Goal: Obtain resource: Download file/media

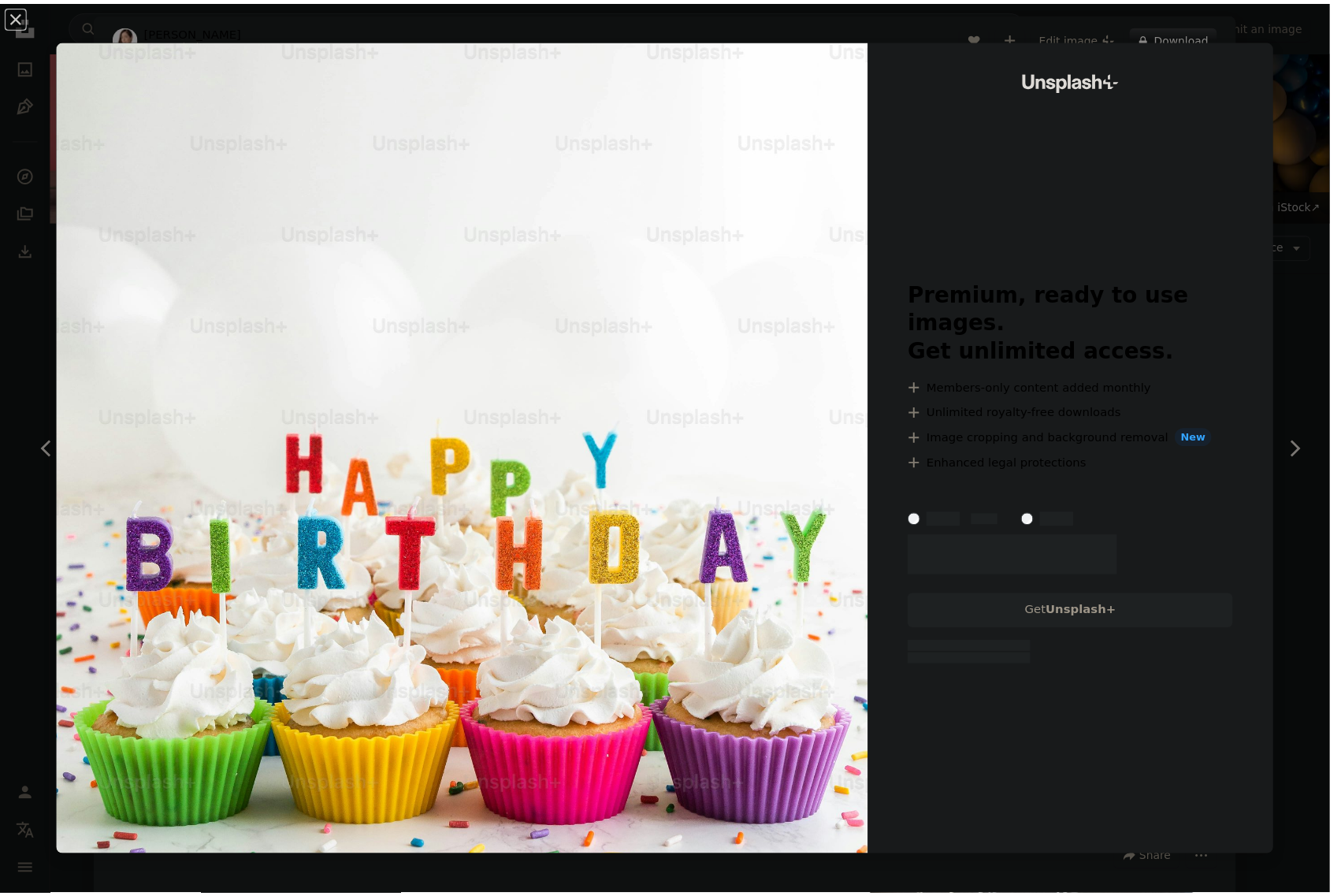
scroll to position [3071, 0]
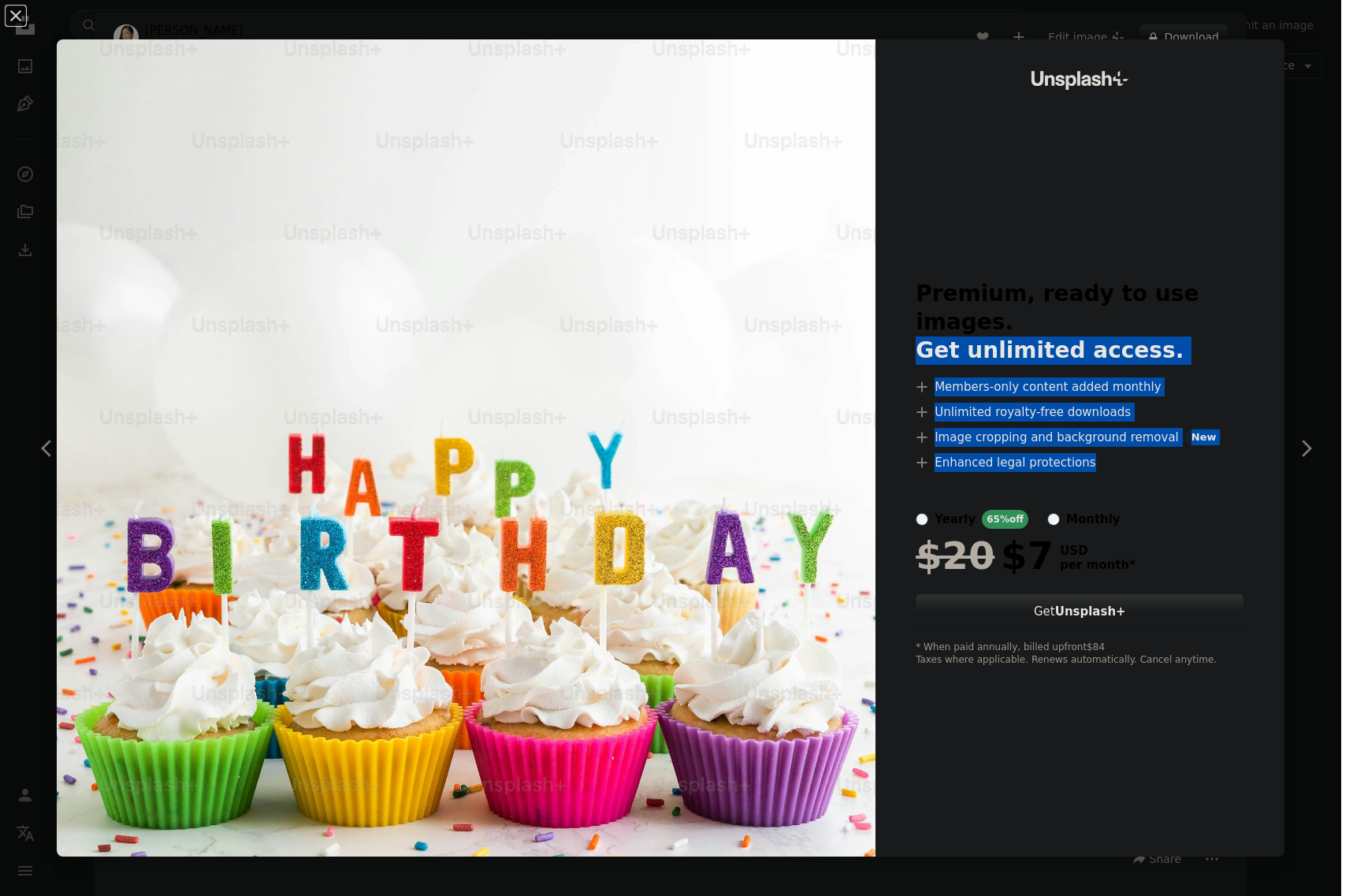
drag, startPoint x: 912, startPoint y: 326, endPoint x: 1102, endPoint y: 490, distance: 251.0
click at [1102, 490] on div "Premium, ready to use images. Get unlimited access. A plus sign Members-only co…" at bounding box center [1079, 473] width 327 height 388
click at [1301, 362] on div "An X shape Unsplash+ Premium, ready to use images. Get unlimited access. A plus…" at bounding box center [676, 448] width 1353 height 896
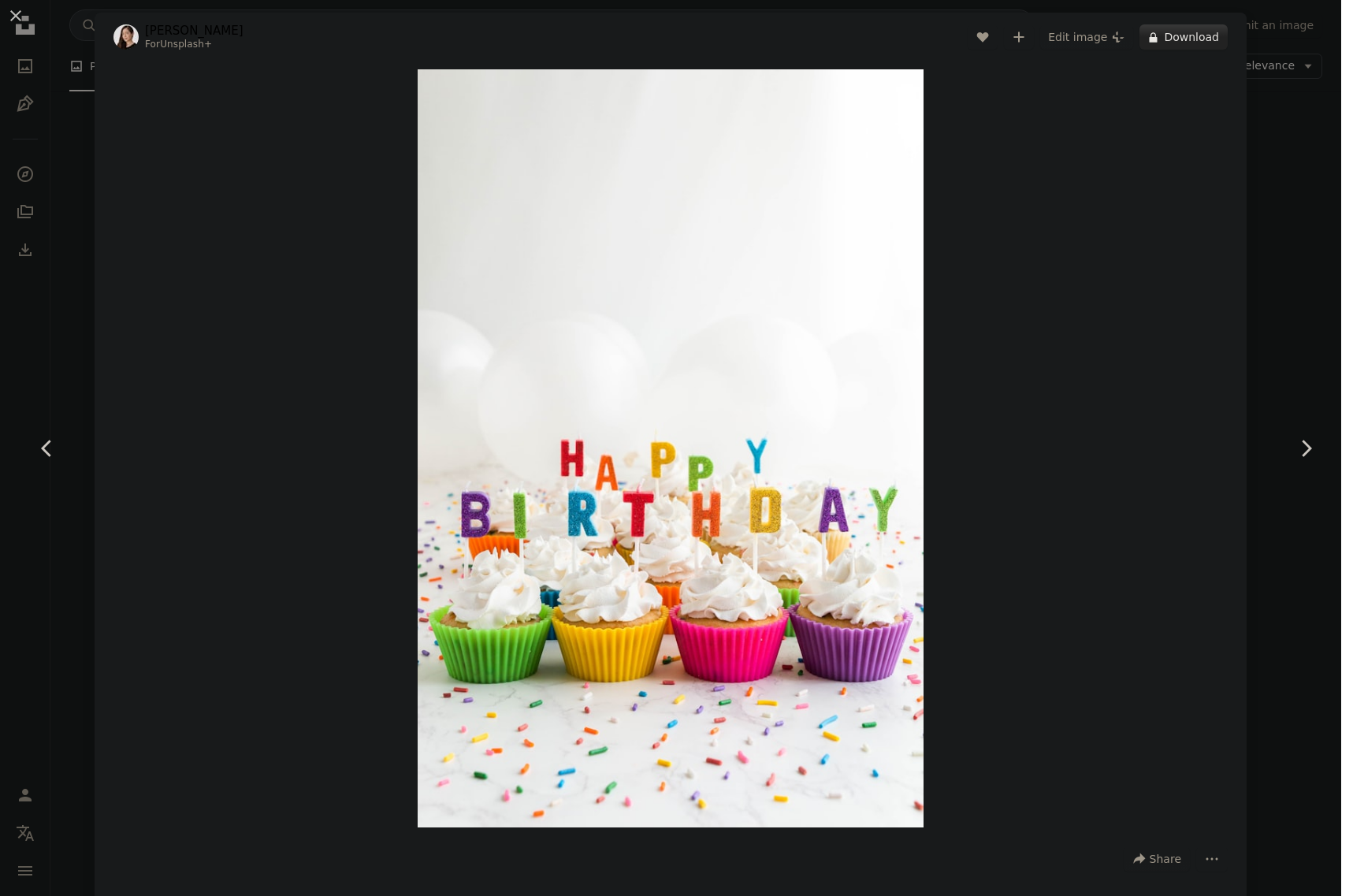
click at [1161, 39] on button "A lock Download" at bounding box center [1184, 37] width 89 height 25
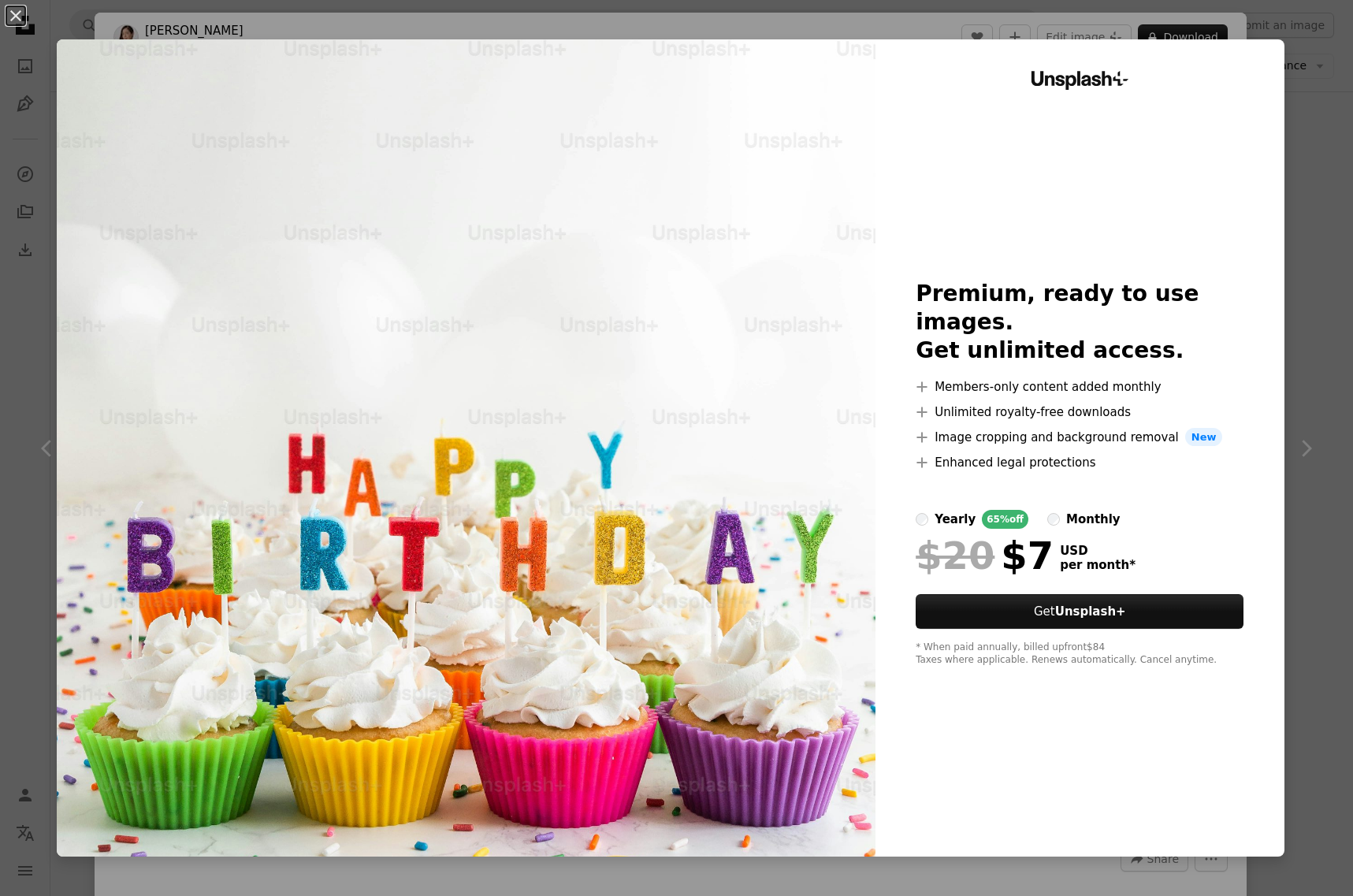
click at [1239, 90] on div "Unsplash+ Premium, ready to use images. Get unlimited access. A plus sign Membe…" at bounding box center [1080, 448] width 409 height 816
click at [1317, 302] on div "An X shape Unsplash+ Premium, ready to use images. Get unlimited access. A plus…" at bounding box center [676, 448] width 1353 height 896
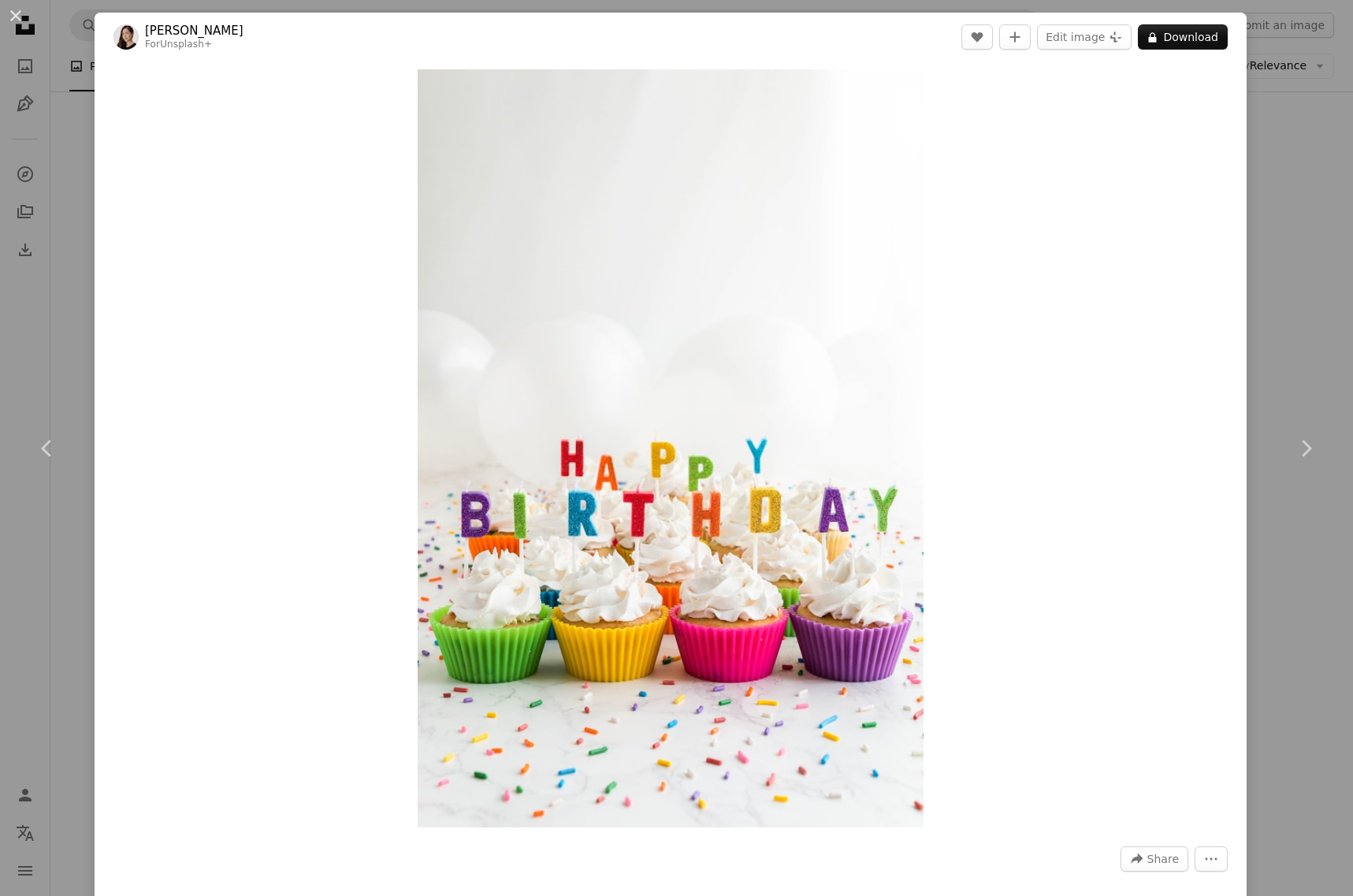
click at [1306, 217] on div "An X shape Chevron left Chevron right [PERSON_NAME] For Unsplash+ A heart A plu…" at bounding box center [676, 448] width 1353 height 896
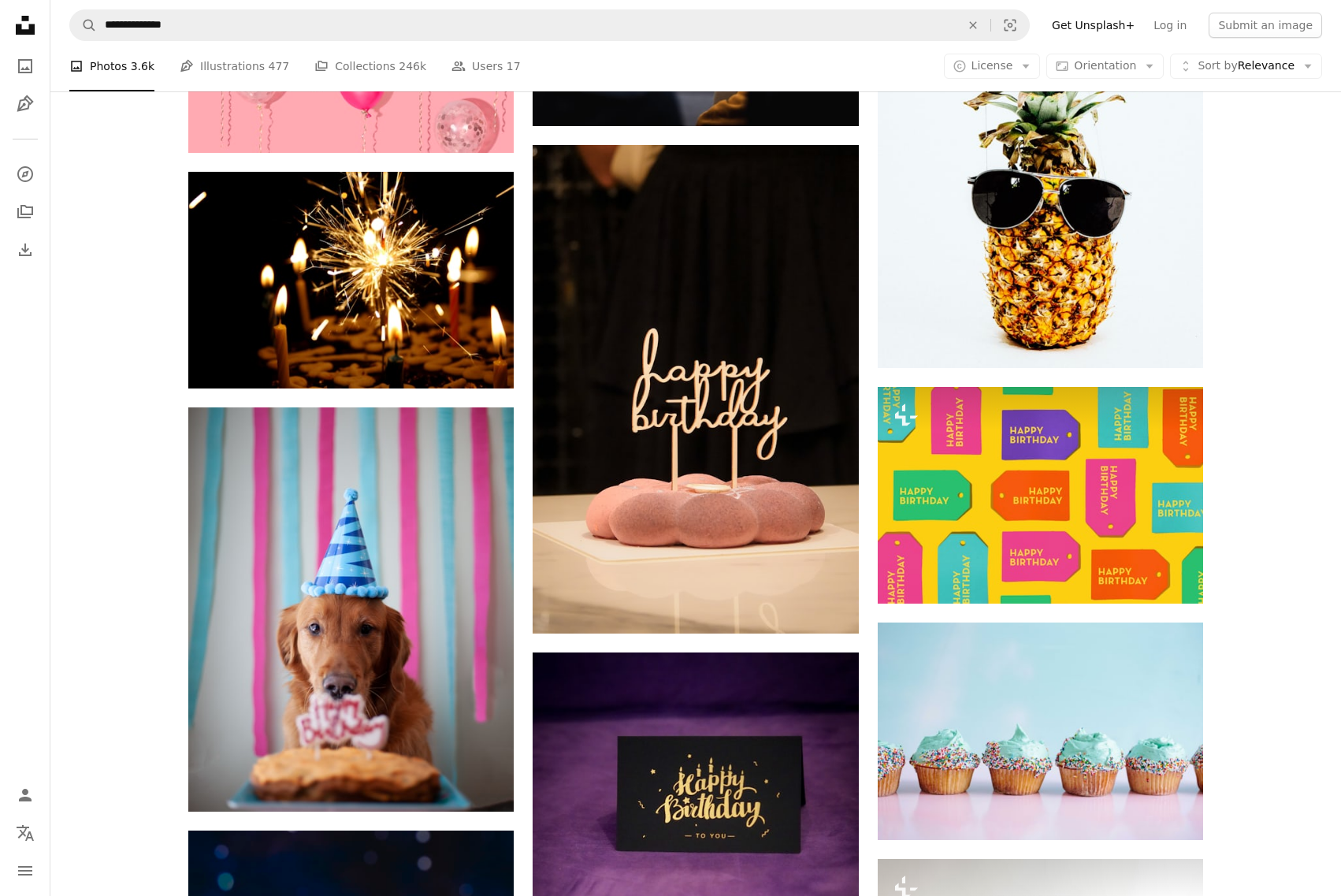
scroll to position [4410, 0]
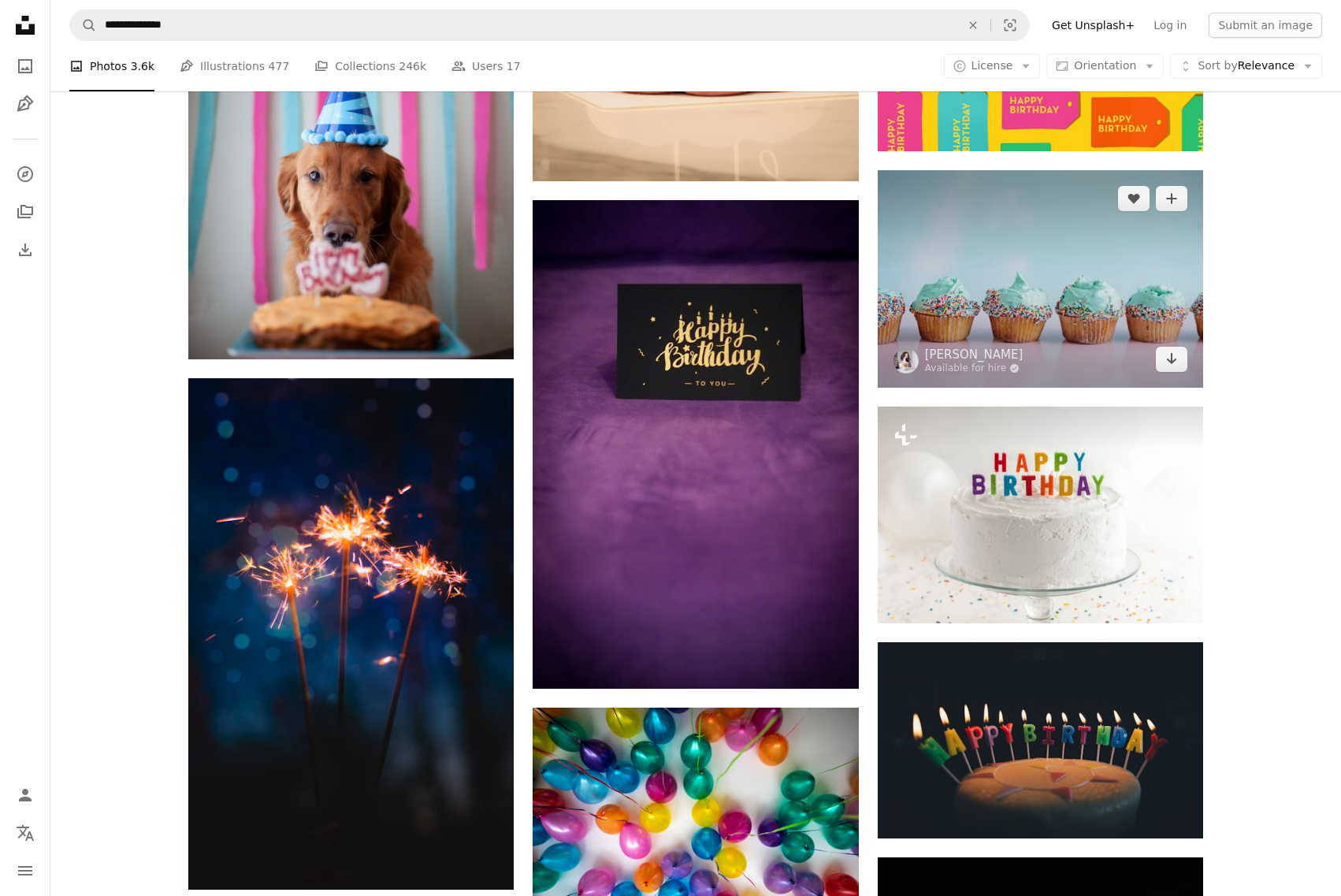
click at [1061, 275] on img at bounding box center [1040, 278] width 326 height 217
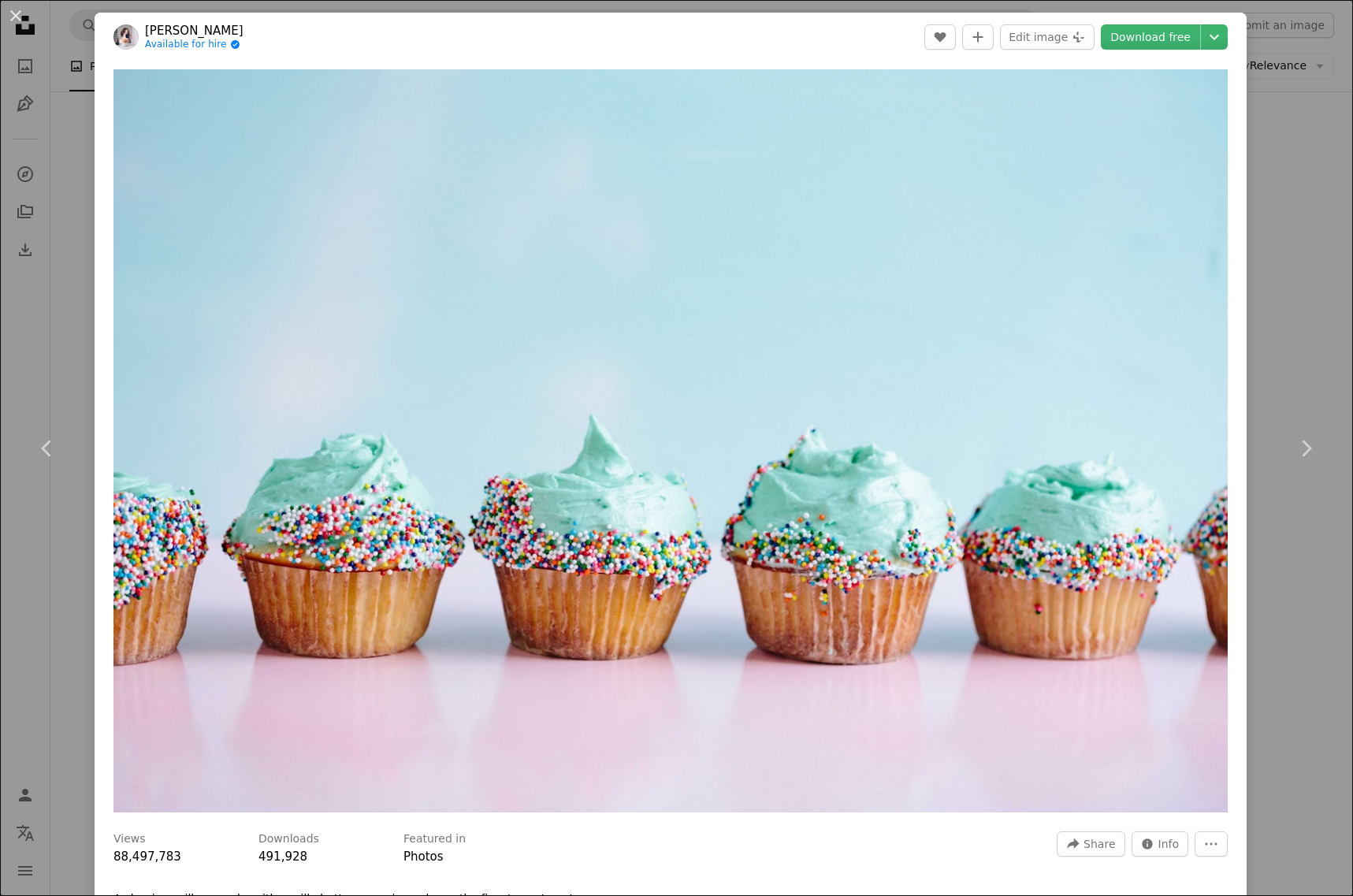
click at [1275, 113] on div "An X shape Chevron left Chevron right [PERSON_NAME] Available for hire A checkm…" at bounding box center [676, 448] width 1353 height 896
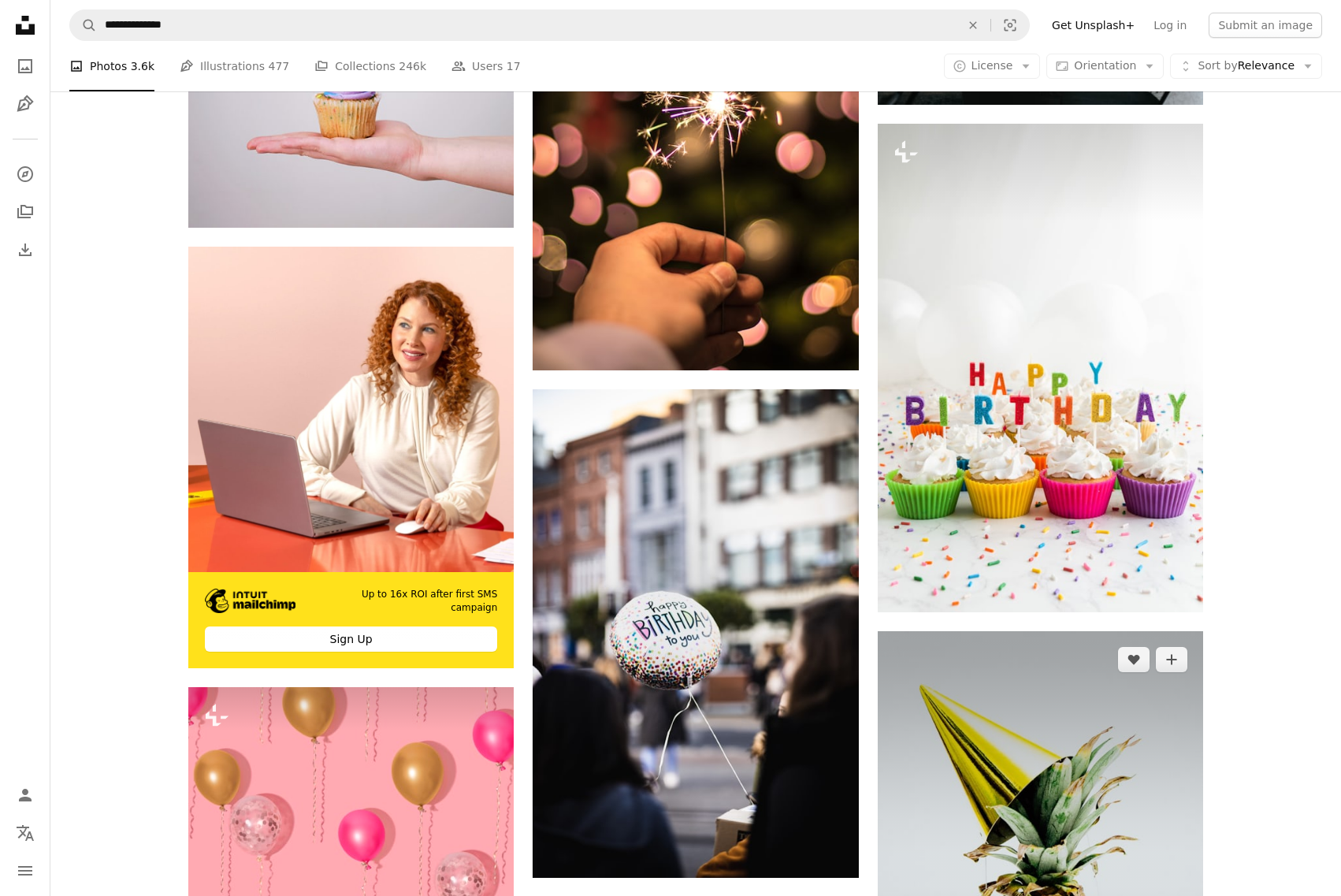
scroll to position [3071, 0]
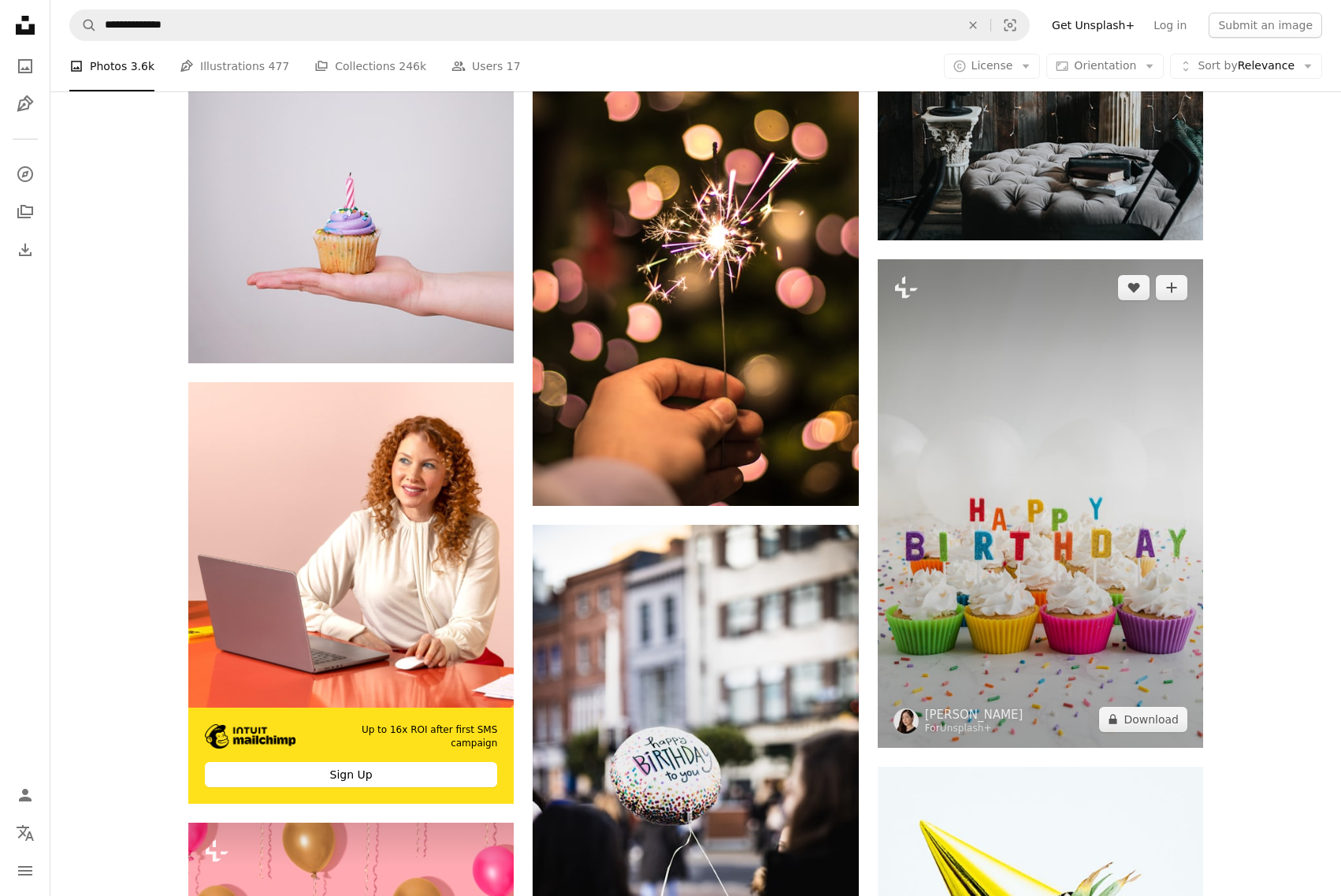
click at [1006, 486] on img at bounding box center [1040, 504] width 326 height 488
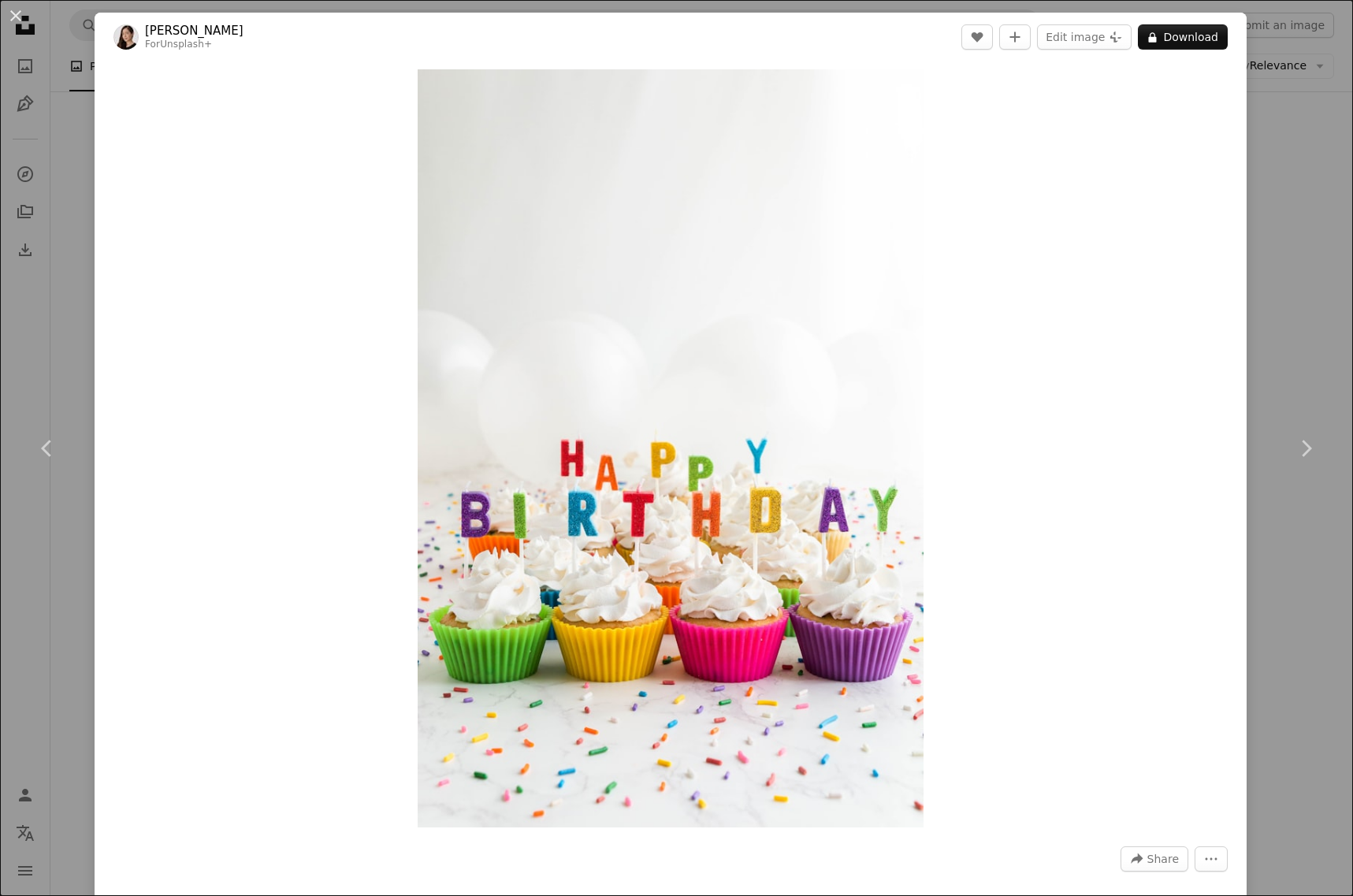
click at [1269, 245] on div "An X shape Chevron left Chevron right [PERSON_NAME] For Unsplash+ A heart A plu…" at bounding box center [676, 448] width 1353 height 896
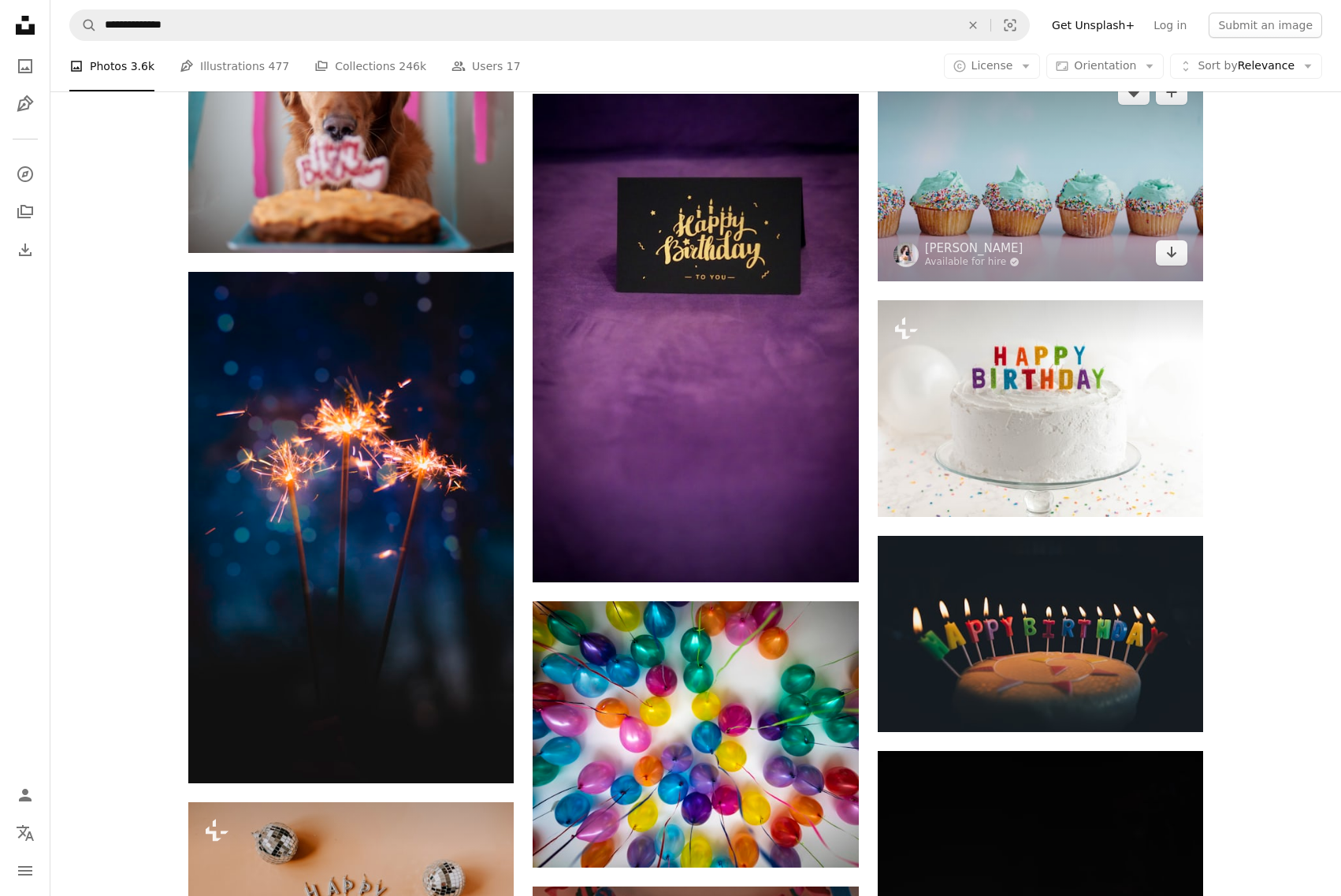
scroll to position [4646, 0]
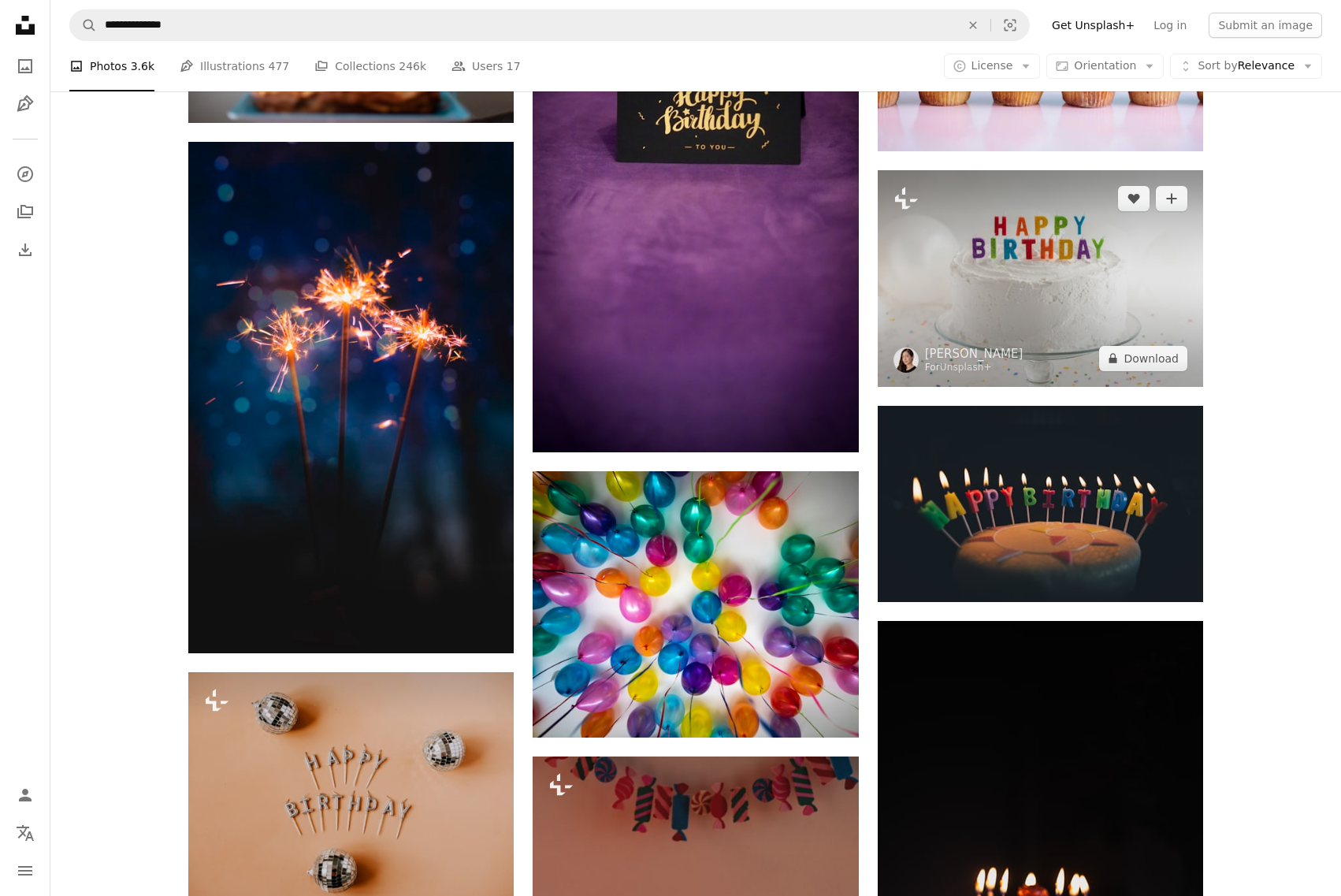
click at [1070, 247] on img at bounding box center [1040, 278] width 326 height 217
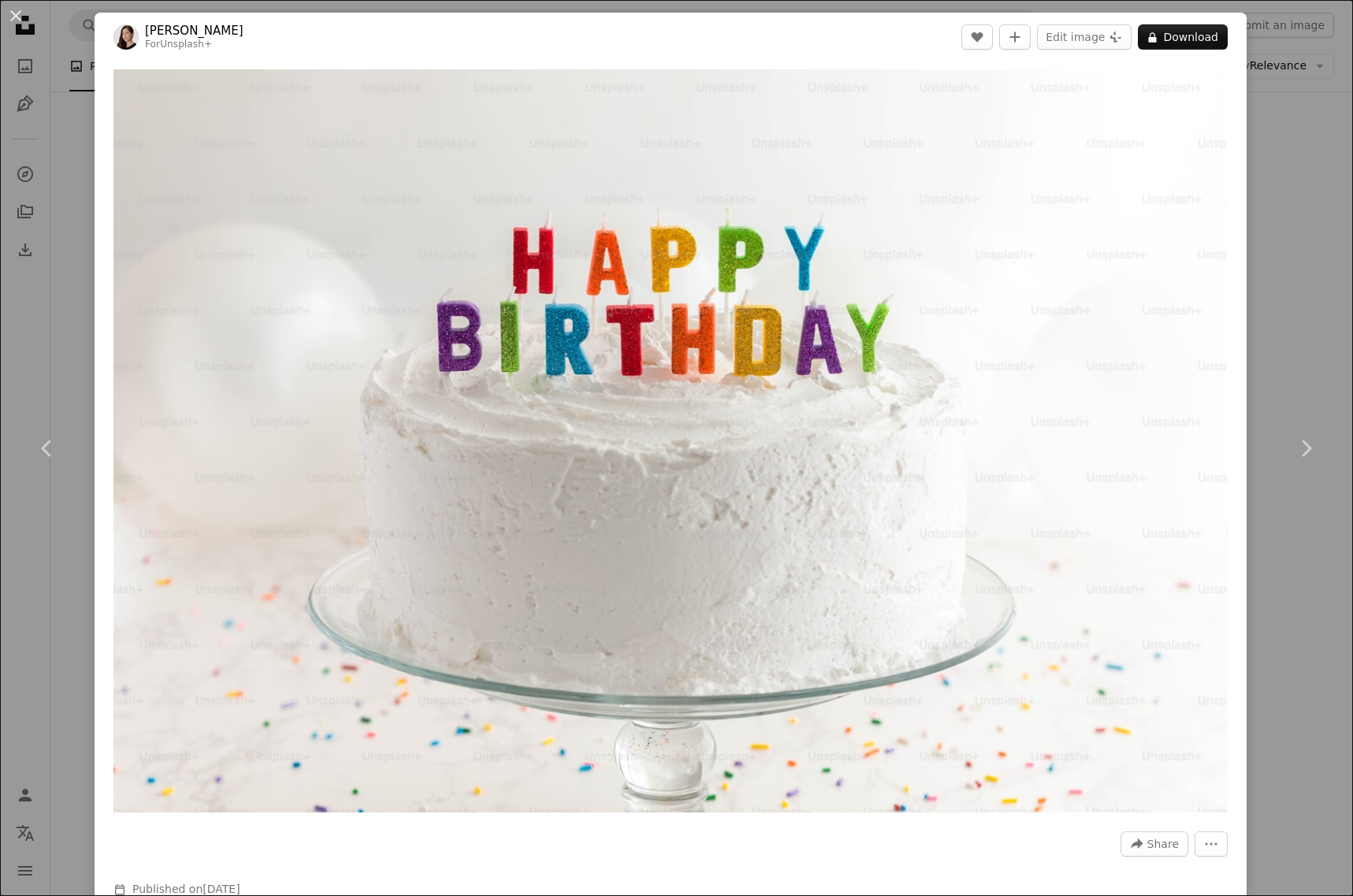
click at [1257, 262] on div "An X shape Chevron left Chevron right [PERSON_NAME] For Unsplash+ A heart A plu…" at bounding box center [676, 448] width 1353 height 896
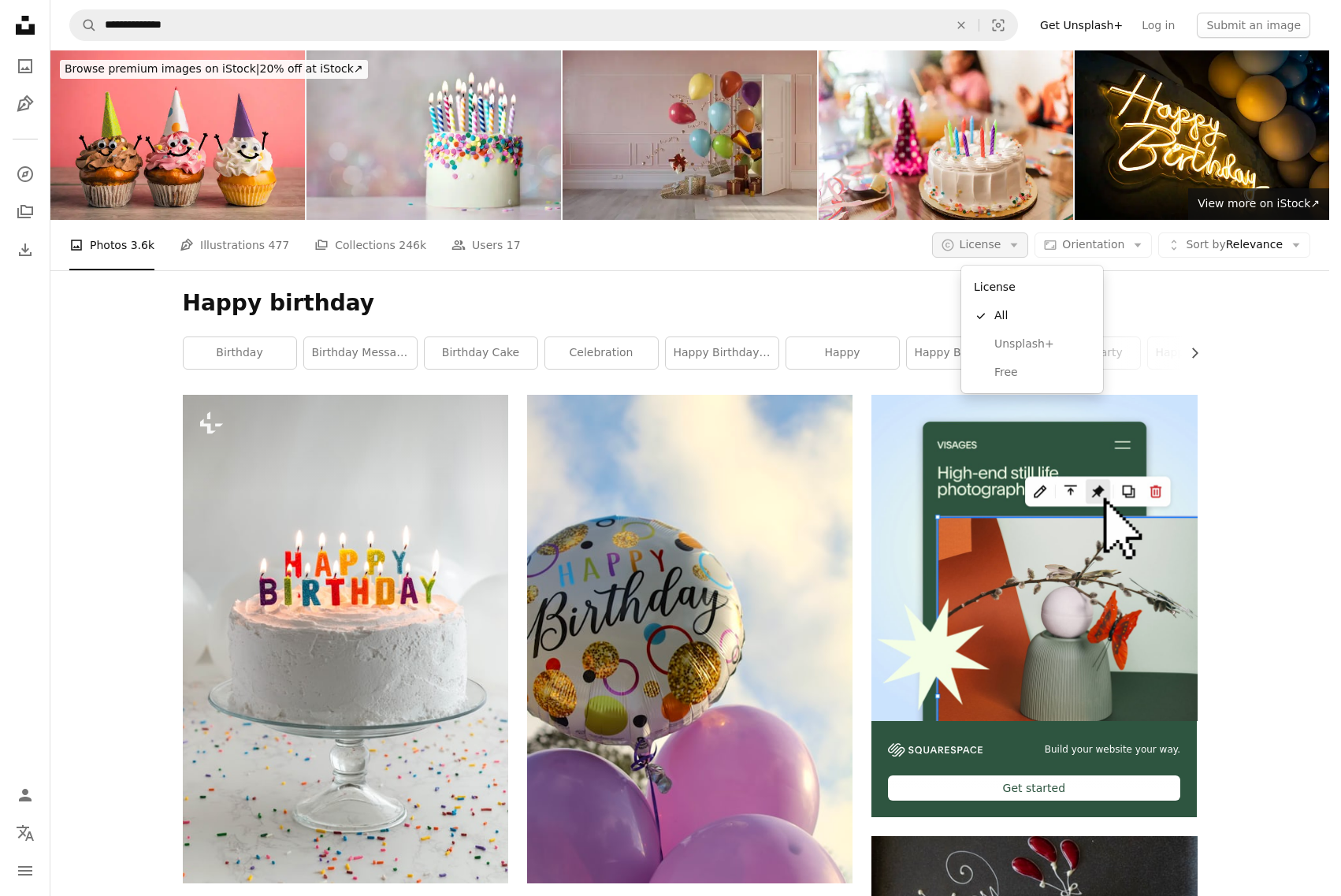
click at [1021, 241] on icon "Arrow down" at bounding box center [1014, 245] width 14 height 14
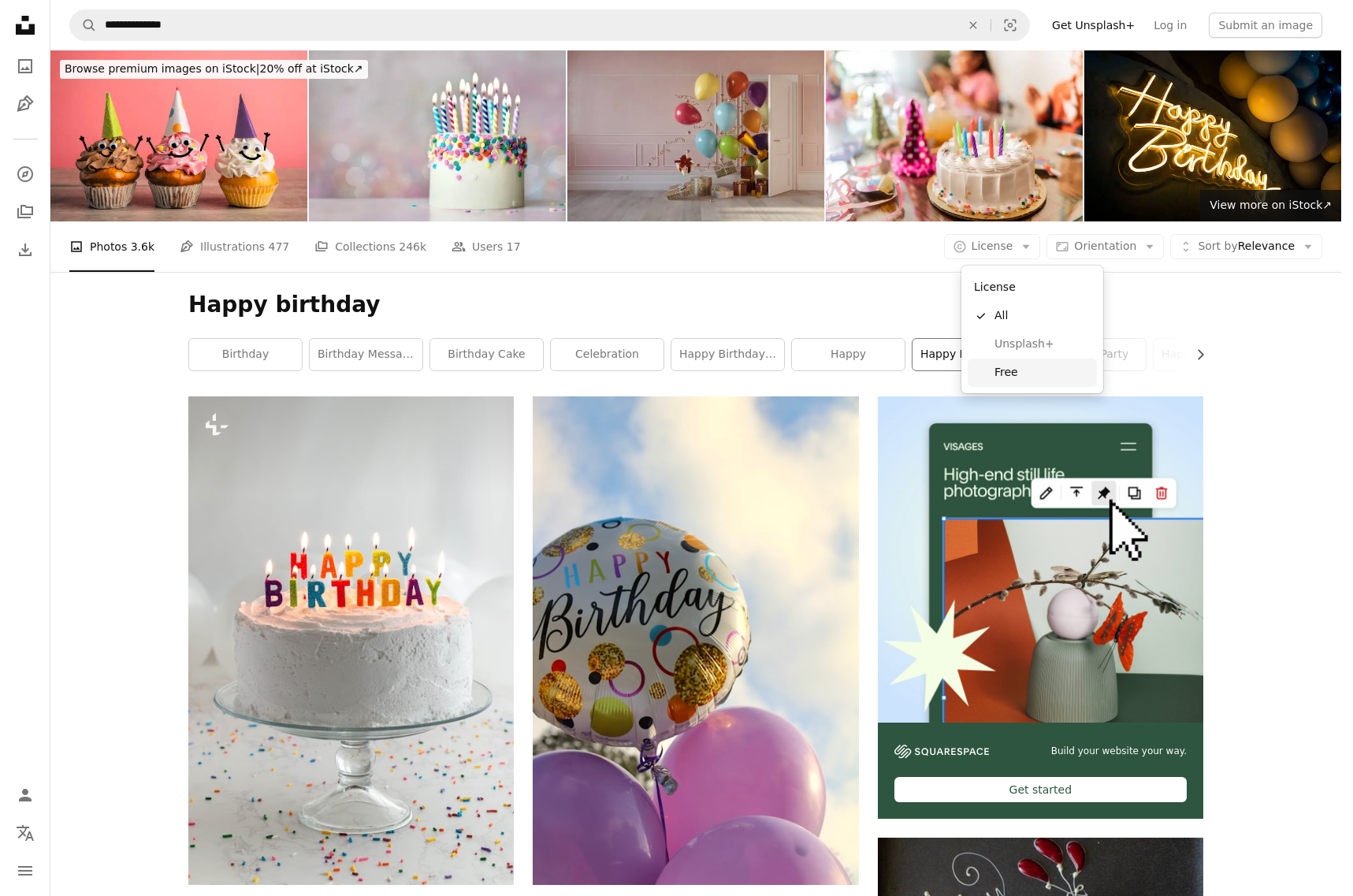
click at [1019, 366] on span "Free" at bounding box center [1042, 372] width 96 height 15
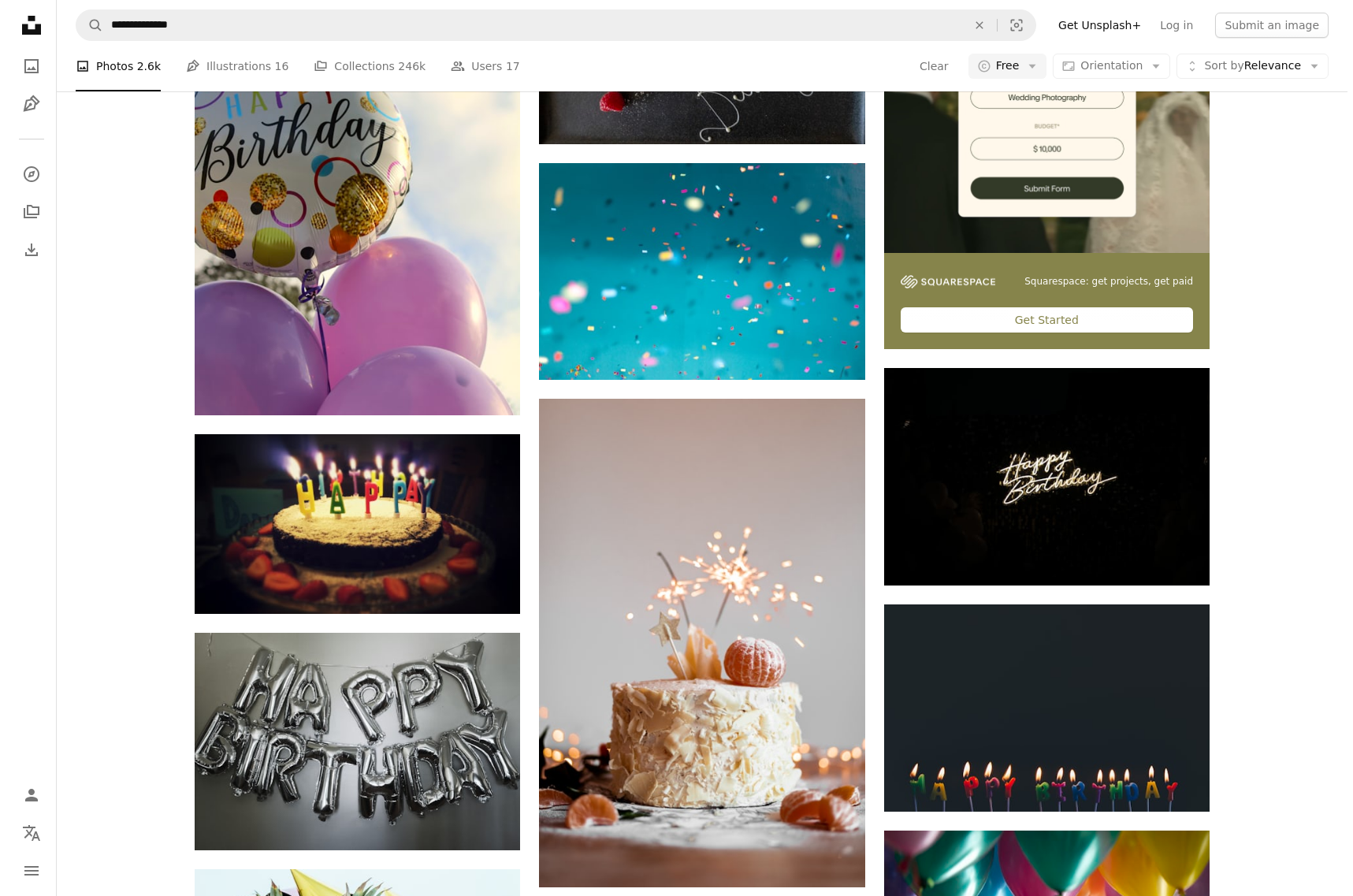
scroll to position [473, 0]
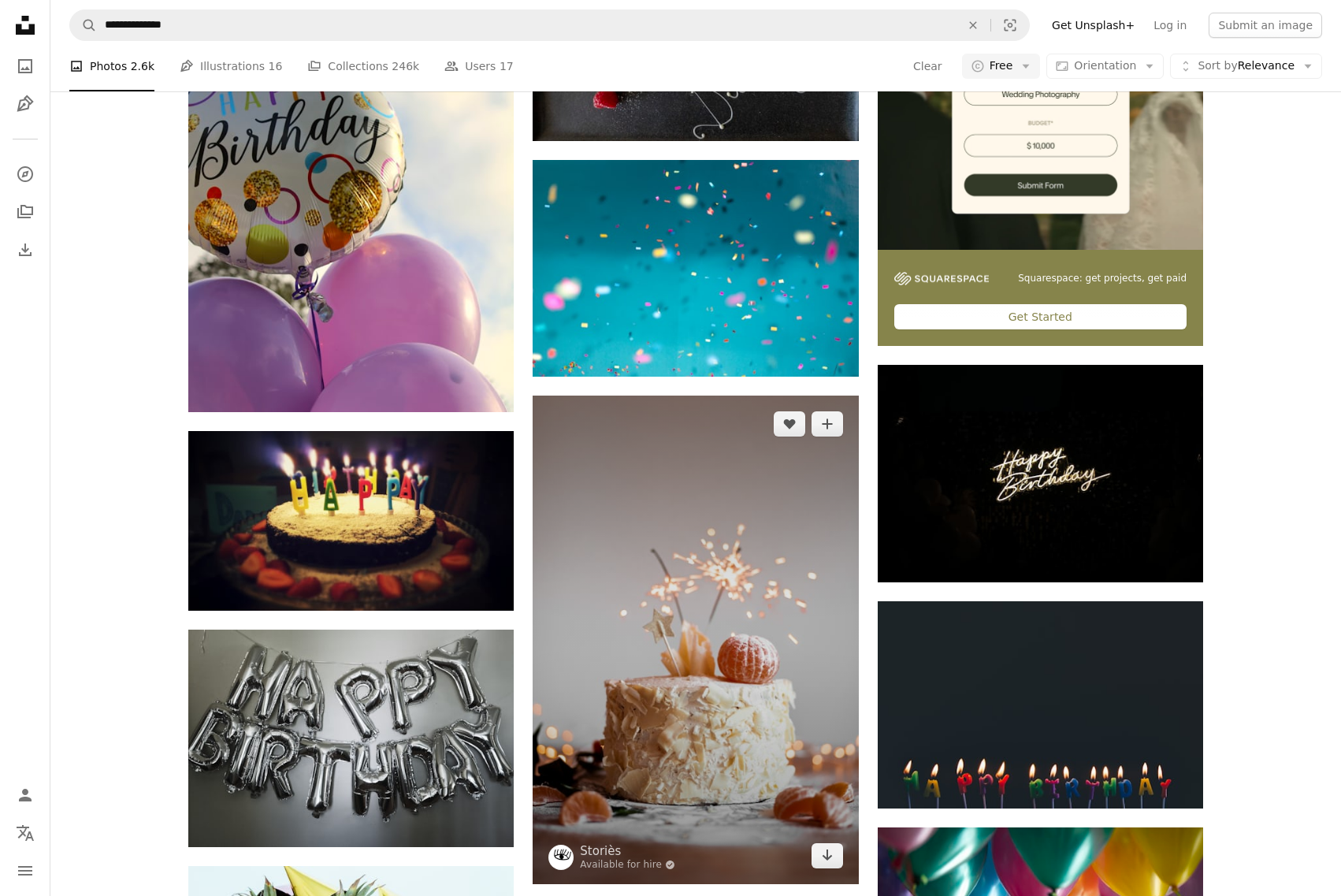
click at [682, 542] on img at bounding box center [695, 639] width 326 height 488
